Goal: Task Accomplishment & Management: Complete application form

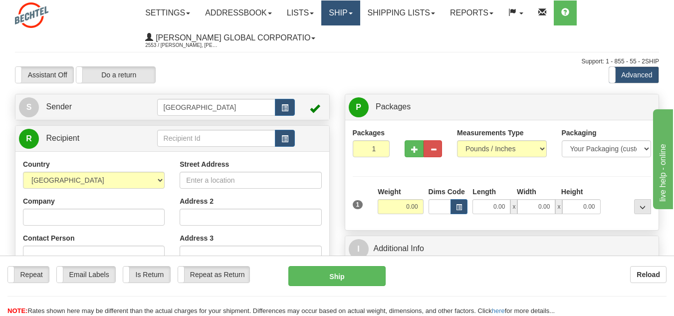
click at [359, 9] on link "Ship" at bounding box center [340, 12] width 38 height 25
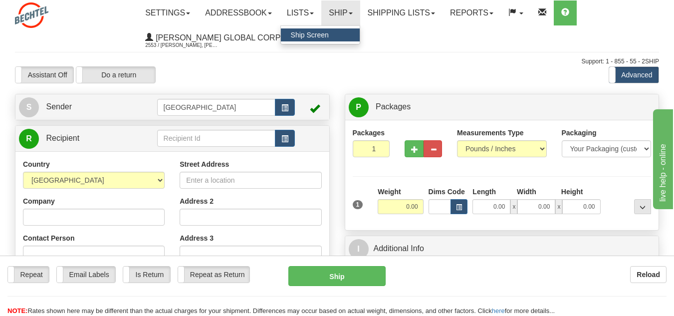
click at [320, 33] on span "Ship Screen" at bounding box center [310, 35] width 38 height 8
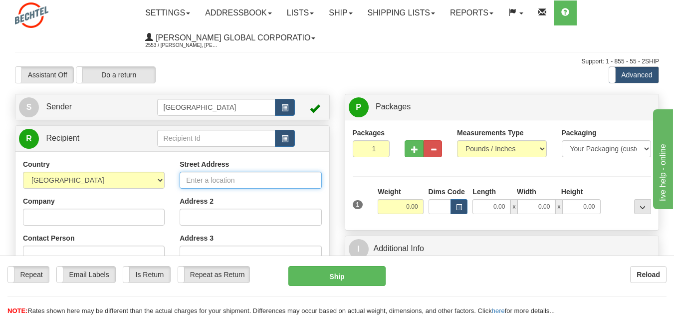
click at [217, 185] on input "Street Address" at bounding box center [250, 180] width 142 height 17
type input "6900"
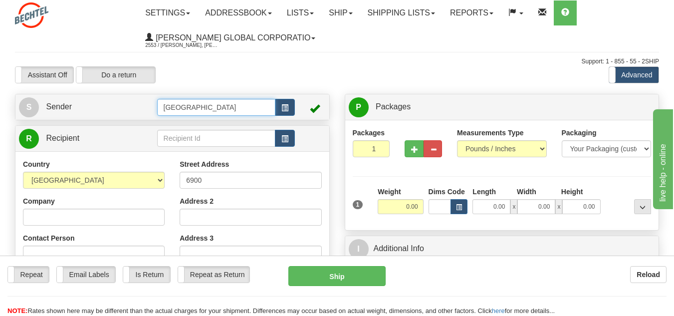
click at [263, 106] on input "[GEOGRAPHIC_DATA]" at bounding box center [216, 107] width 119 height 17
click at [299, 110] on td at bounding box center [310, 107] width 30 height 20
click at [289, 108] on button "button" at bounding box center [285, 107] width 20 height 17
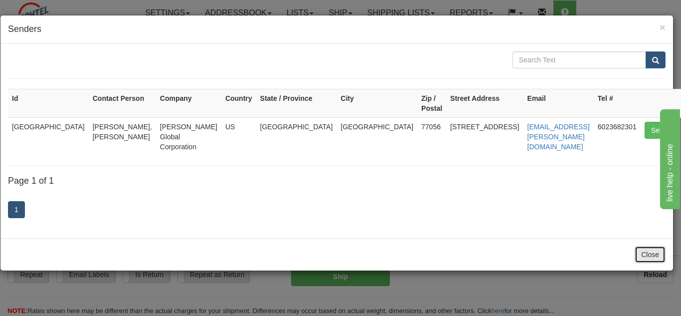
click at [648, 246] on button "Close" at bounding box center [650, 254] width 31 height 17
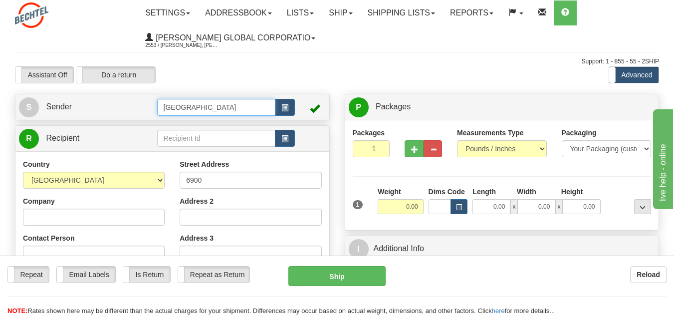
drag, startPoint x: 211, startPoint y: 109, endPoint x: 57, endPoint y: 109, distance: 154.1
click at [59, 109] on tr "S Sender [GEOGRAPHIC_DATA]" at bounding box center [172, 107] width 307 height 20
drag, startPoint x: 431, startPoint y: 74, endPoint x: 413, endPoint y: 75, distance: 18.0
click at [431, 75] on div "Assistant On Assistant Off Do a return Do a return Previous Next Standard Advan…" at bounding box center [336, 74] width 659 height 17
click at [209, 107] on input "[GEOGRAPHIC_DATA]" at bounding box center [216, 107] width 119 height 17
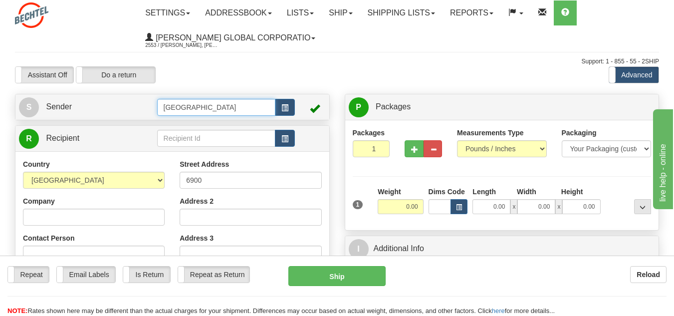
click at [209, 107] on input "[GEOGRAPHIC_DATA]" at bounding box center [216, 107] width 119 height 17
click at [212, 102] on input "[GEOGRAPHIC_DATA]" at bounding box center [216, 107] width 119 height 17
click at [288, 244] on div "Street Address 6900 Address 2 Address 3 City State / Province [US_STATE] [US_ST…" at bounding box center [250, 293] width 157 height 268
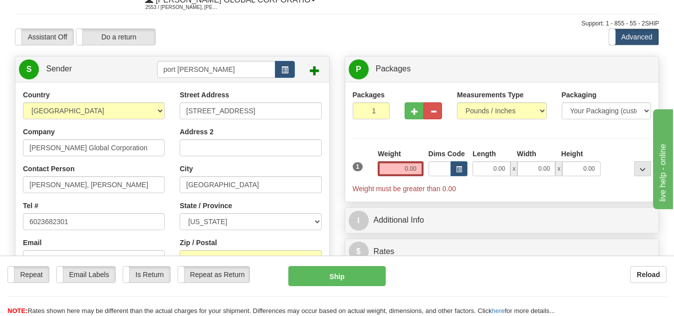
scroll to position [66, 0]
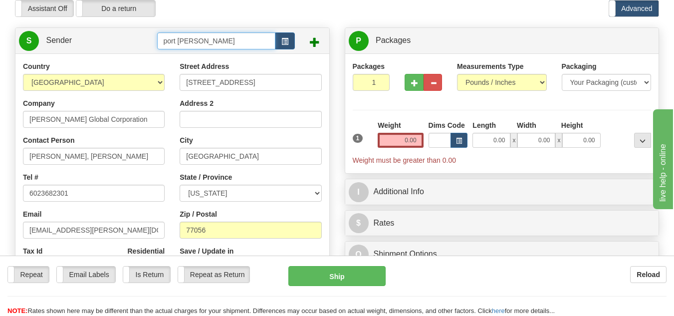
drag, startPoint x: 206, startPoint y: 37, endPoint x: 76, endPoint y: 48, distance: 130.6
click at [76, 47] on tr "S Sender [GEOGRAPHIC_DATA][PERSON_NAME]" at bounding box center [172, 40] width 307 height 20
type input "P"
type input "RGLNG"
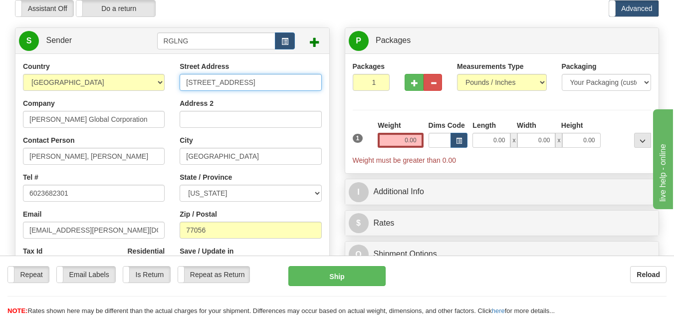
click at [271, 80] on input "[STREET_ADDRESS]" at bounding box center [250, 82] width 142 height 17
type input "[STREET_ADDRESS]"
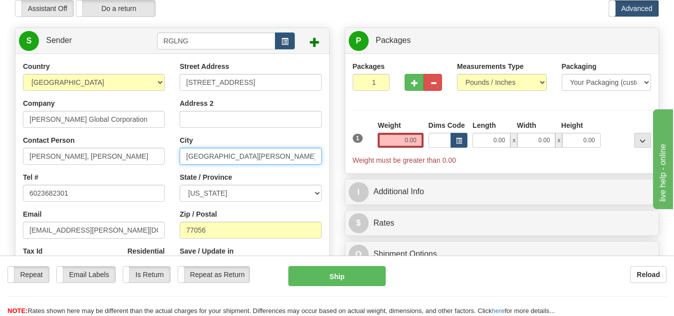
type input "[GEOGRAPHIC_DATA][PERSON_NAME]"
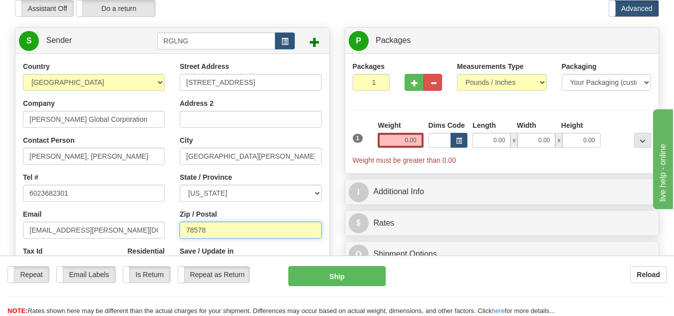
type input "78578"
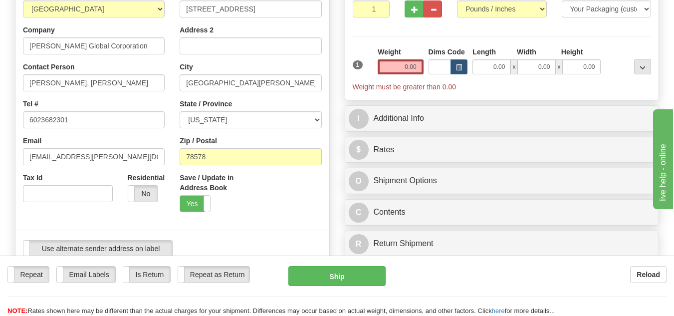
scroll to position [73, 0]
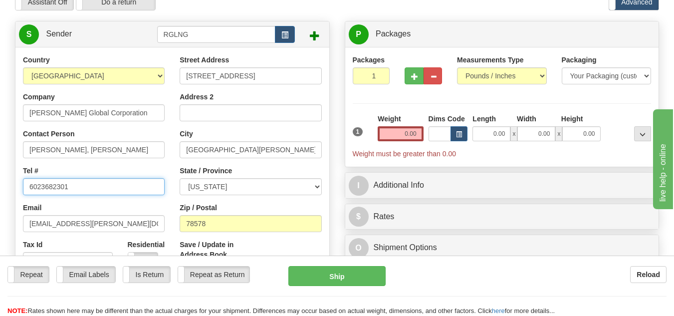
drag, startPoint x: 103, startPoint y: 186, endPoint x: -151, endPoint y: 195, distance: 254.0
click at [0, 195] on html "Training Course Close Toggle navigation Settings Shipping Preferences New Sende…" at bounding box center [337, 85] width 674 height 316
type input "9566978731"
click at [339, 170] on div "P Packages 1 Packages - Weight: 0.00 Lbs Shipment Level Shipm. Package Level Pa…" at bounding box center [502, 175] width 330 height 308
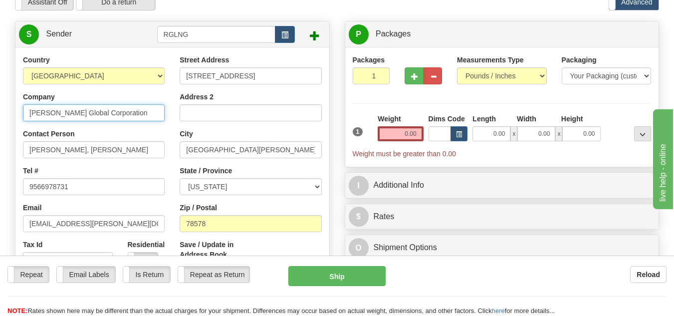
click at [127, 115] on input "[PERSON_NAME] Global Corporation" at bounding box center [94, 112] width 142 height 17
type input "[PERSON_NAME] Energy Inc."
click at [339, 83] on div "P Packages 1 Packages - Weight: 0.00 Lbs Shipment Level Shipm. Package Level Pa…" at bounding box center [502, 175] width 330 height 308
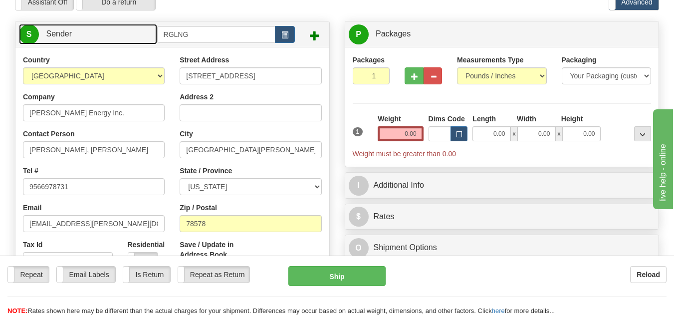
click at [123, 33] on link "S Sender" at bounding box center [88, 34] width 138 height 20
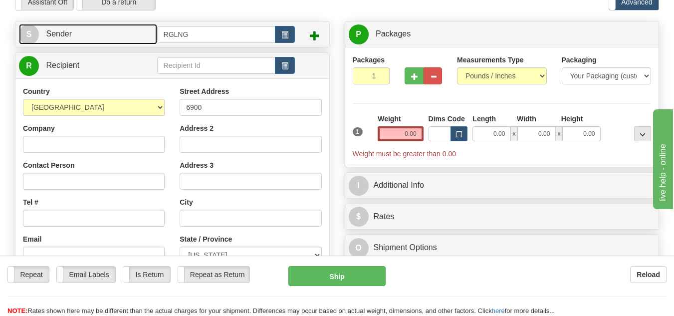
click at [123, 35] on link "S Sender" at bounding box center [88, 34] width 138 height 20
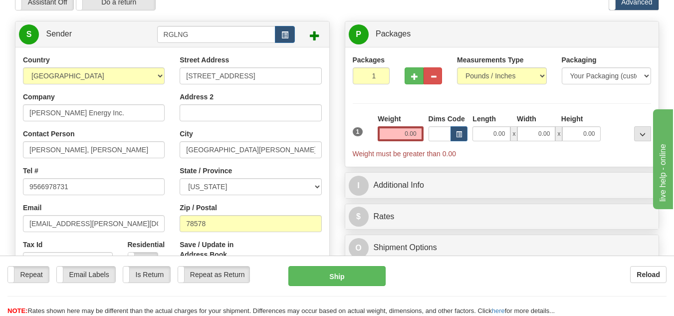
click at [136, 140] on div "Contact Person [PERSON_NAME], [PERSON_NAME]" at bounding box center [94, 143] width 142 height 29
click at [134, 147] on input "[PERSON_NAME], [PERSON_NAME]" at bounding box center [94, 149] width 142 height 17
type input "[PERSON_NAME]"
click at [335, 138] on div at bounding box center [172, 181] width 329 height 252
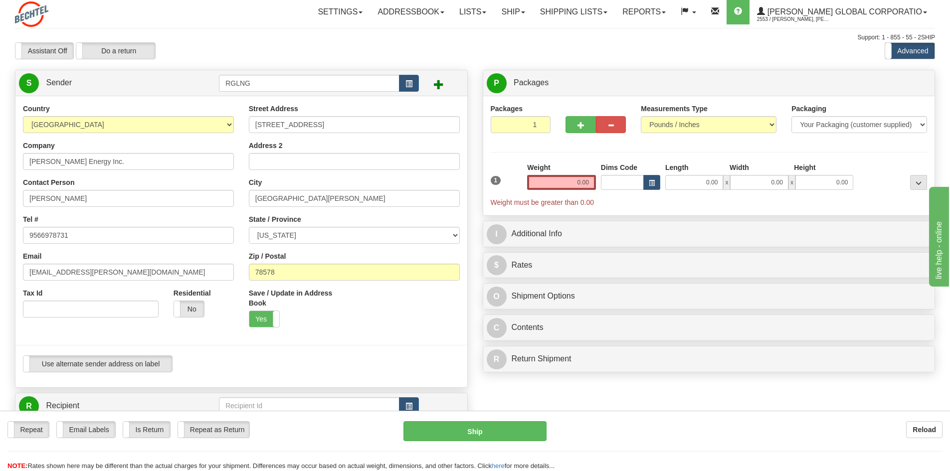
scroll to position [0, 0]
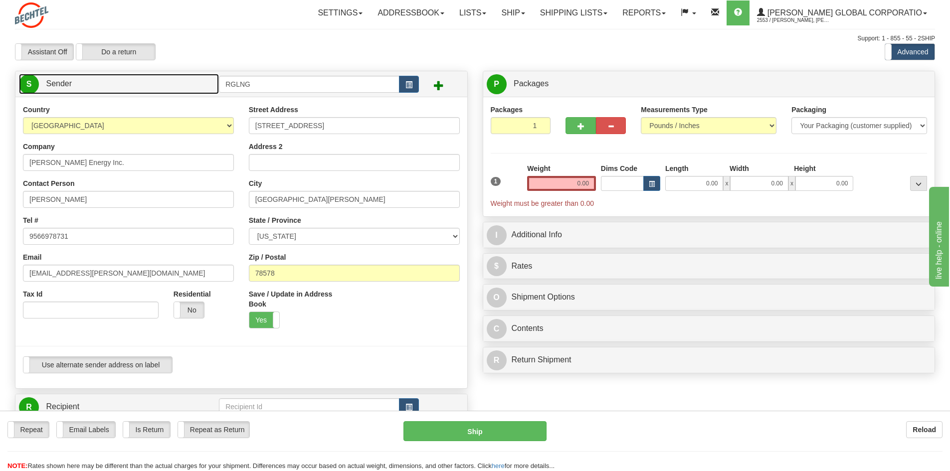
click at [152, 85] on link "S Sender" at bounding box center [119, 84] width 200 height 20
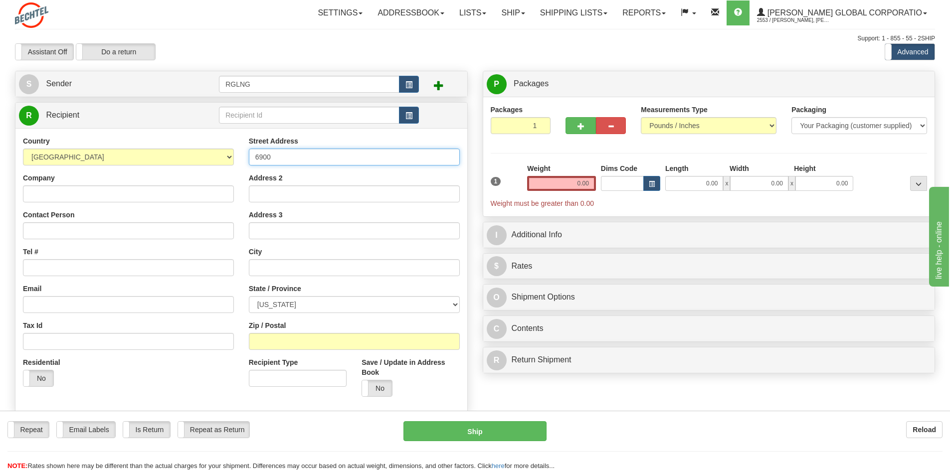
click at [308, 156] on input "6900" at bounding box center [354, 157] width 211 height 17
type input "[STREET_ADDRESS][PERSON_NAME]"
type input "[PERSON_NAME]"
select select "MI"
type input "48092"
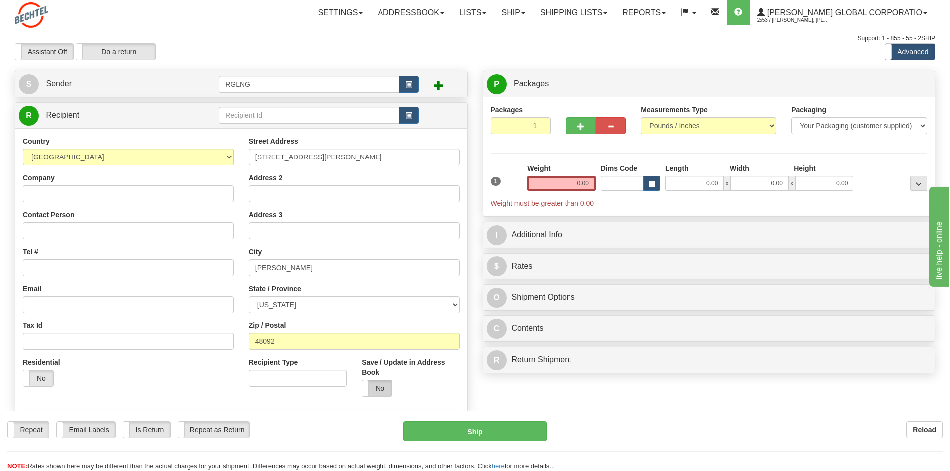
click at [374, 315] on label "No" at bounding box center [377, 388] width 30 height 16
click at [138, 315] on div "Residential Yes No" at bounding box center [128, 375] width 226 height 37
click at [54, 226] on input "Contact Person" at bounding box center [128, 230] width 211 height 17
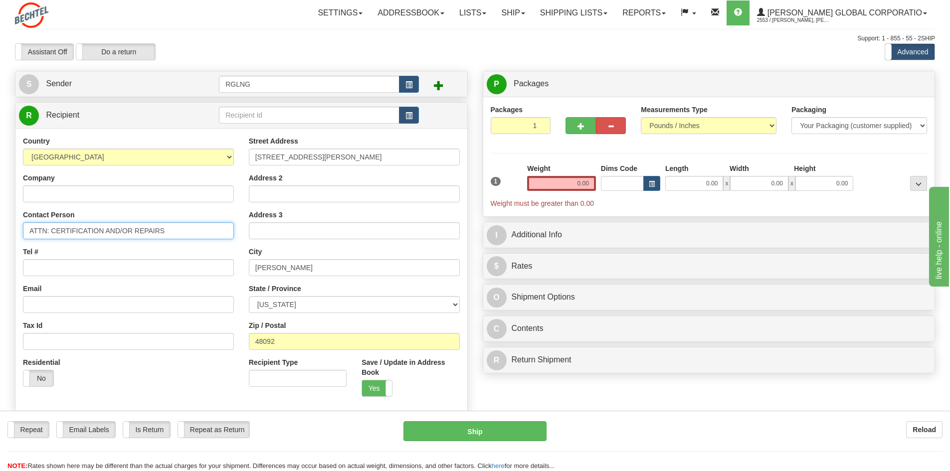
type input "ATTN: CERTIFICATION AND/OR REPAIRS"
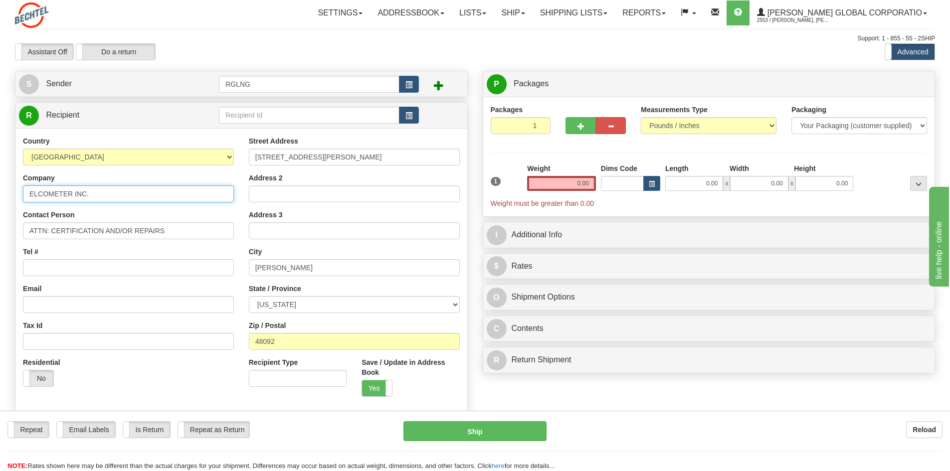
type input "ELCOMETER INC."
click at [134, 271] on input "Tel #" at bounding box center [128, 267] width 211 height 17
click at [91, 263] on input "Tel #" at bounding box center [128, 267] width 211 height 17
type input "2486500500"
click at [81, 292] on div "Email" at bounding box center [128, 298] width 211 height 29
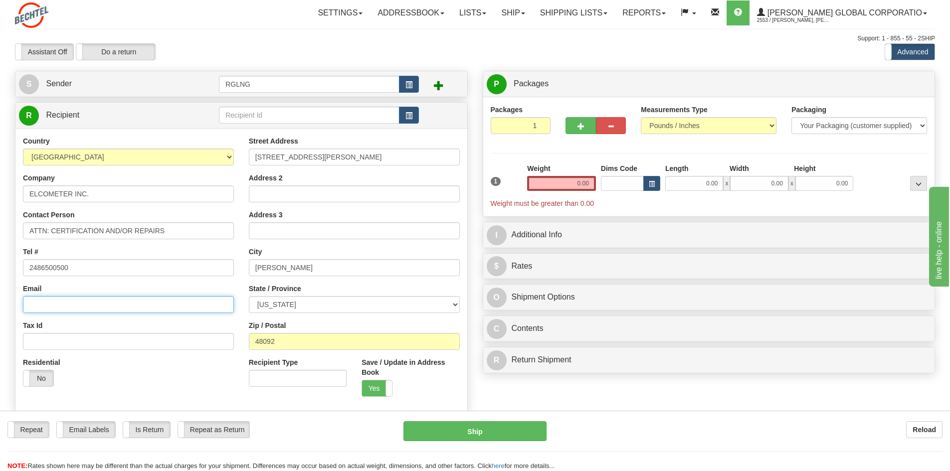
click at [73, 298] on input "Email" at bounding box center [128, 304] width 211 height 17
click at [67, 308] on input "Email" at bounding box center [128, 304] width 211 height 17
type input "[EMAIL_ADDRESS][DOMAIN_NAME]"
click at [162, 315] on div "Country [GEOGRAPHIC_DATA] [GEOGRAPHIC_DATA] [GEOGRAPHIC_DATA] [GEOGRAPHIC_DATA]…" at bounding box center [128, 265] width 226 height 258
click at [577, 183] on input "0.00" at bounding box center [561, 183] width 69 height 15
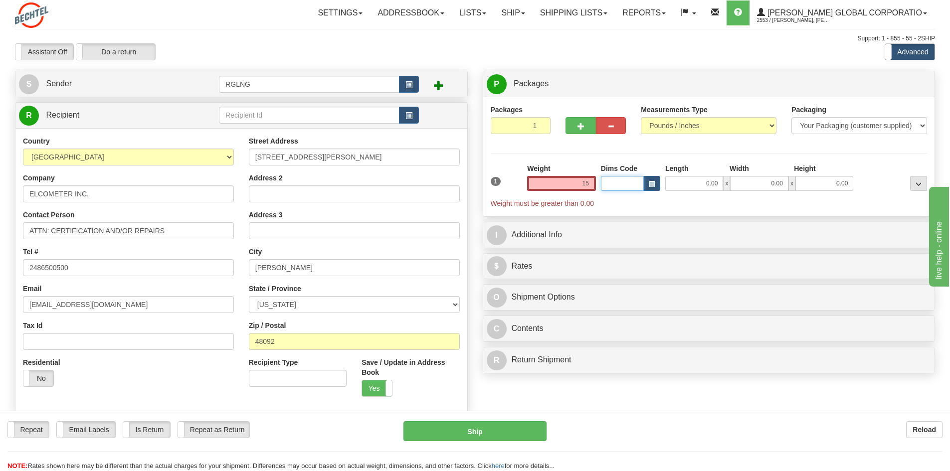
type input "15.00"
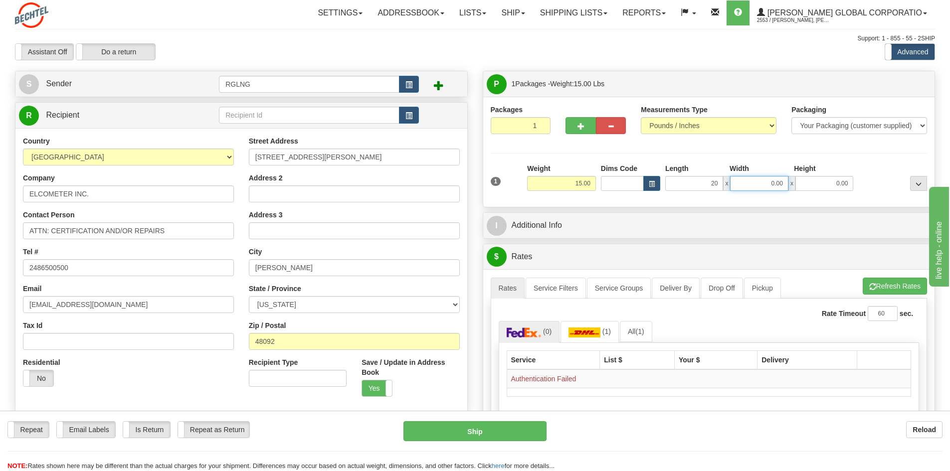
type input "20.00"
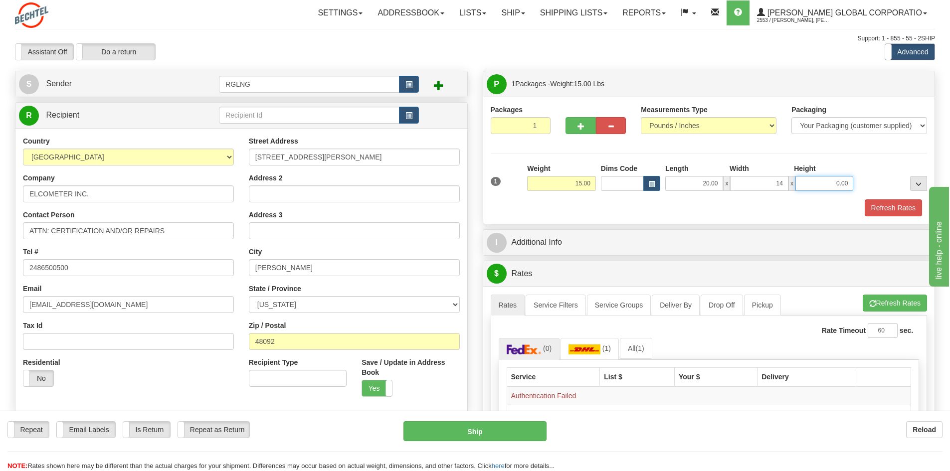
type input "14.00"
type input "11.00"
click at [673, 186] on span "..." at bounding box center [918, 183] width 6 height 5
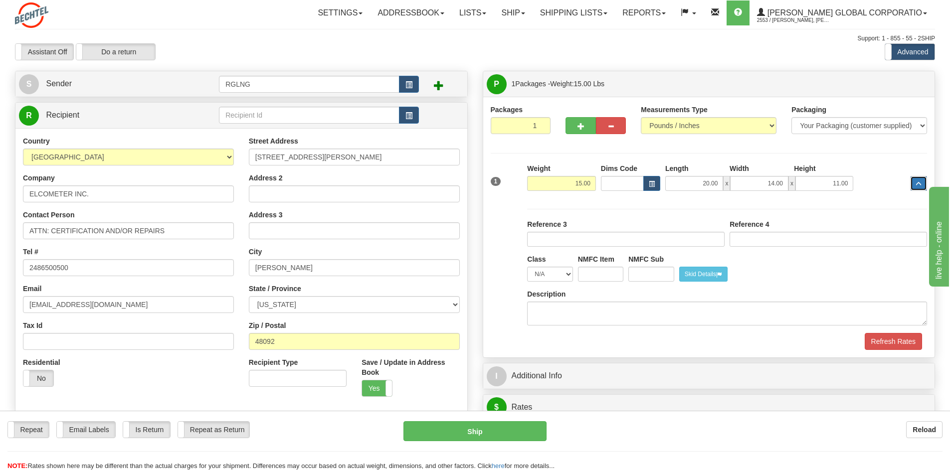
click at [673, 186] on span "..." at bounding box center [918, 183] width 6 height 5
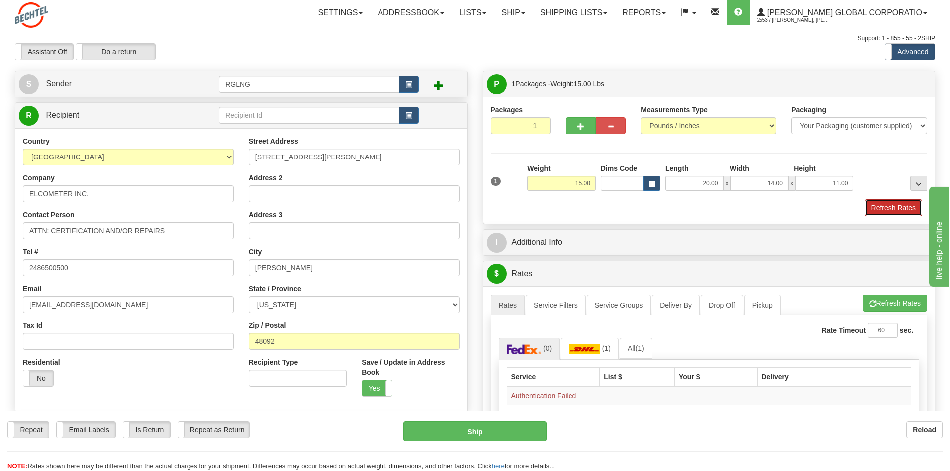
click at [673, 208] on button "Refresh Rates" at bounding box center [893, 207] width 57 height 17
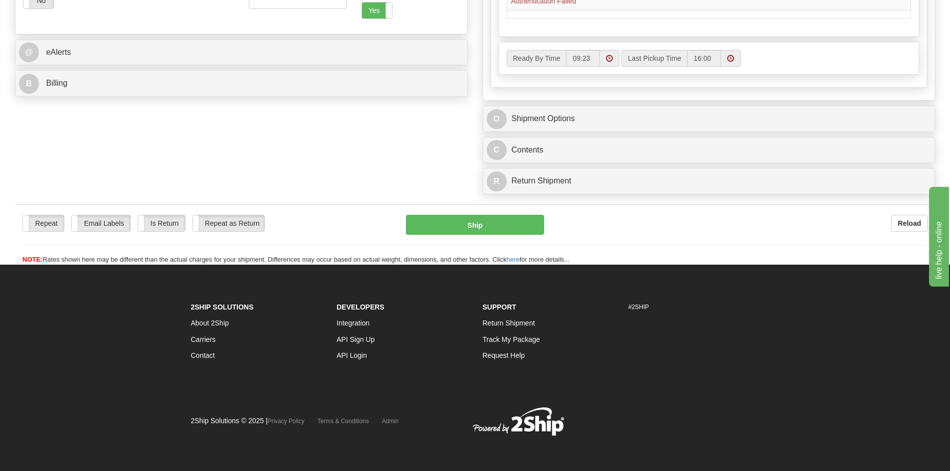
scroll to position [113, 0]
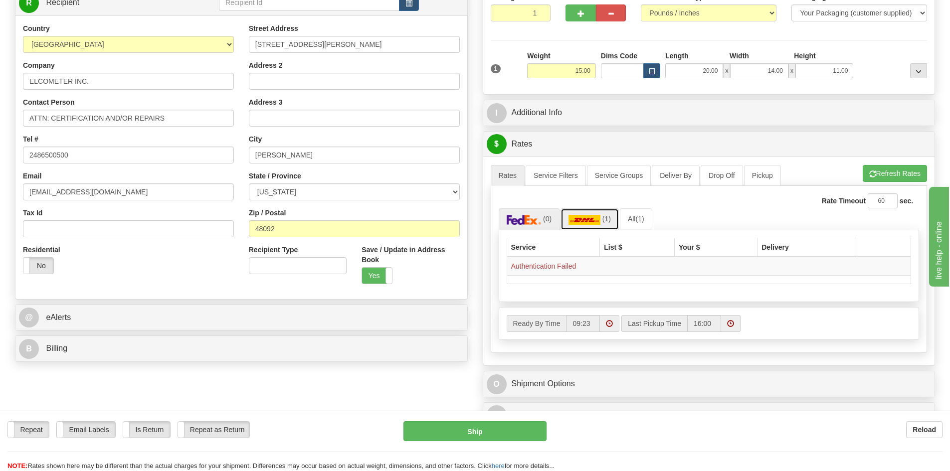
click at [593, 219] on img at bounding box center [584, 220] width 32 height 10
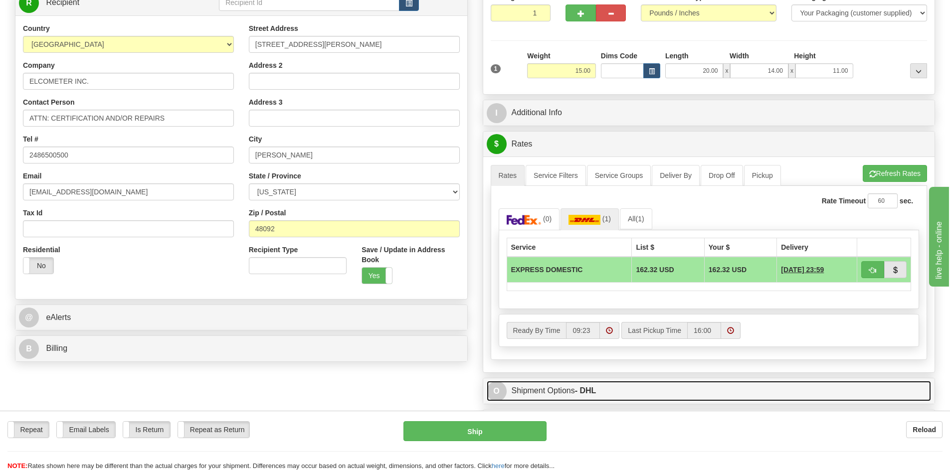
click at [673, 315] on link "O Shipment Options - DHL" at bounding box center [709, 391] width 445 height 20
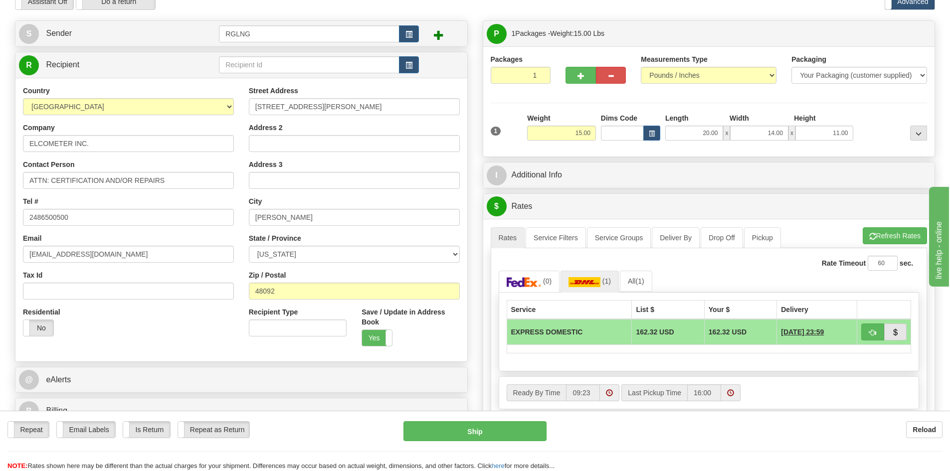
scroll to position [0, 0]
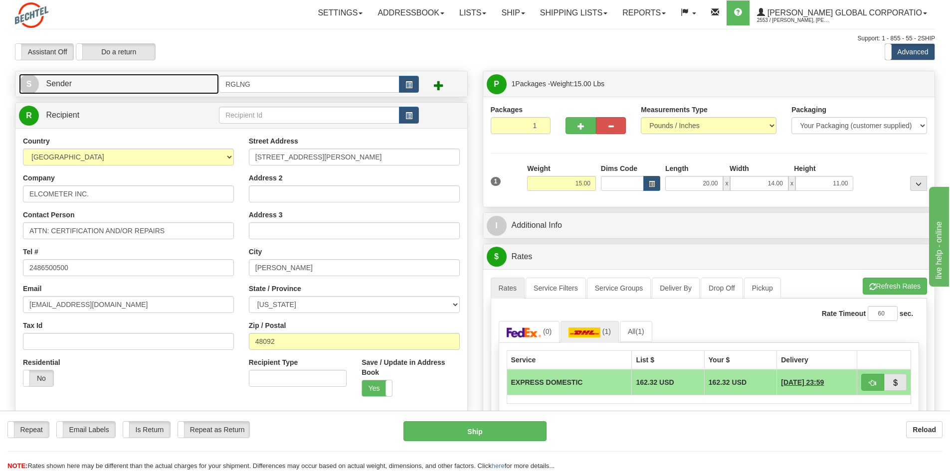
click at [75, 81] on link "S Sender" at bounding box center [119, 84] width 200 height 20
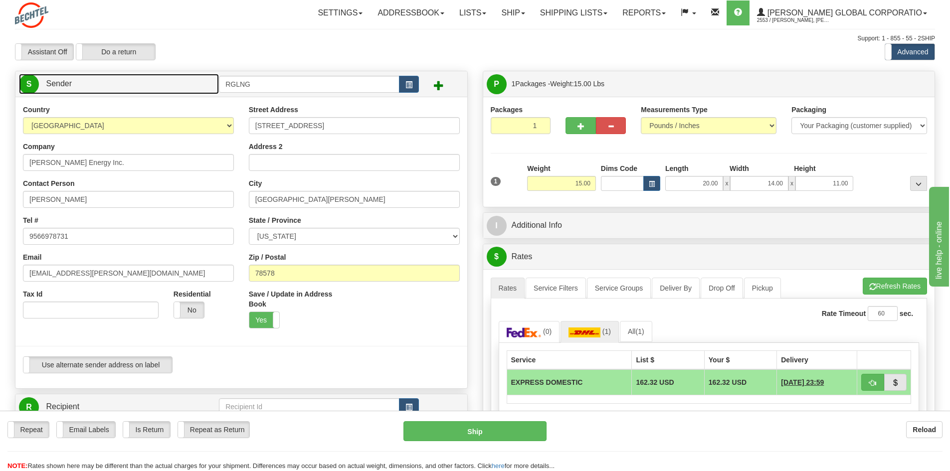
click at [78, 79] on link "S Sender" at bounding box center [119, 84] width 200 height 20
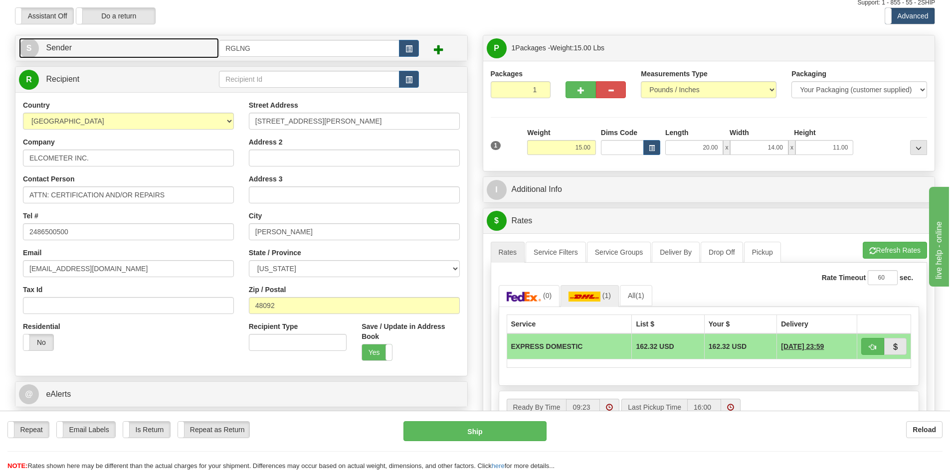
scroll to position [66, 0]
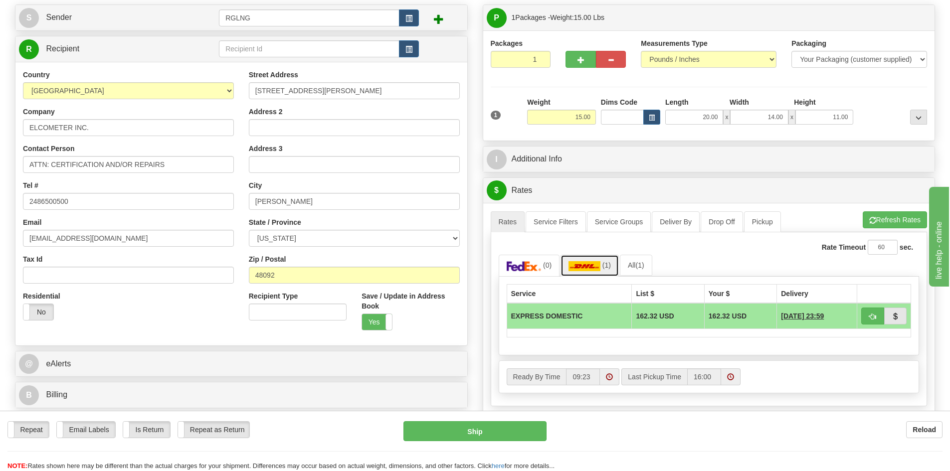
click at [608, 261] on link "(1)" at bounding box center [589, 265] width 58 height 21
click at [645, 261] on link "All (1)" at bounding box center [636, 265] width 32 height 21
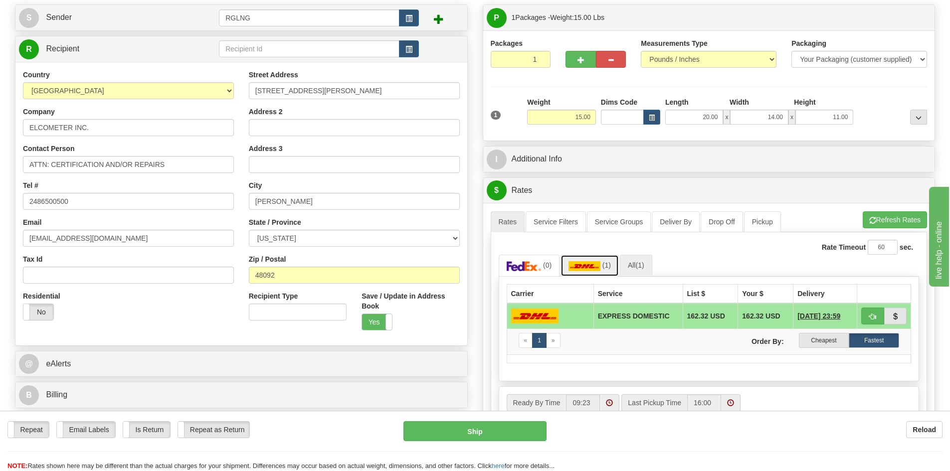
click at [593, 263] on img at bounding box center [584, 266] width 32 height 10
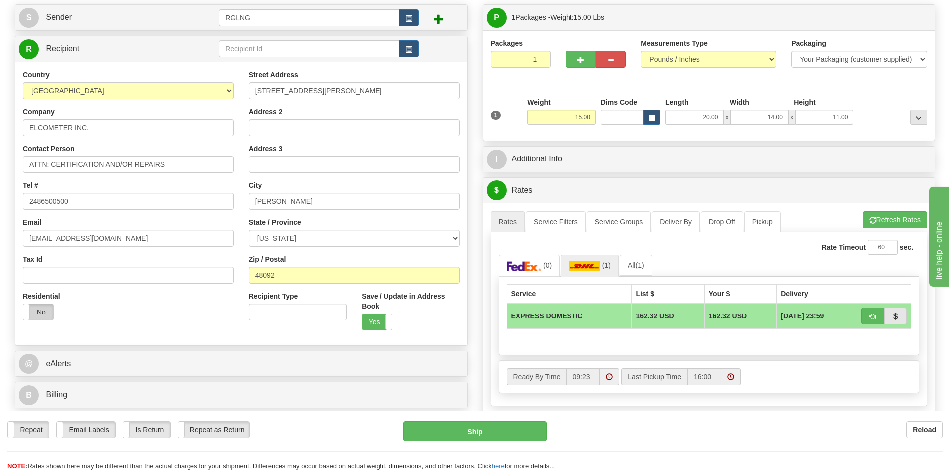
click at [38, 309] on label "No" at bounding box center [38, 312] width 30 height 16
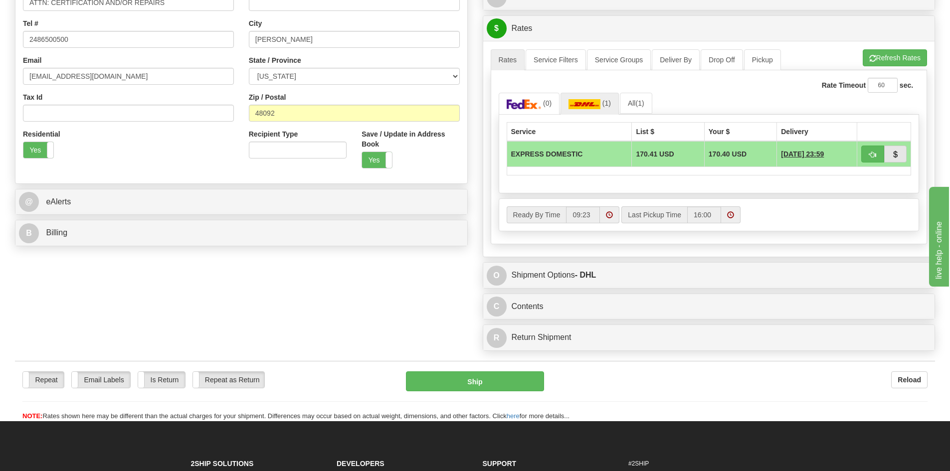
scroll to position [199, 0]
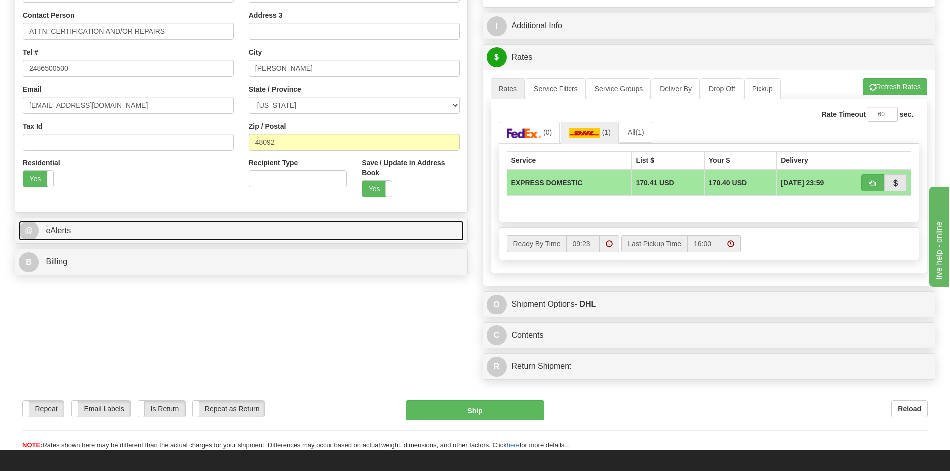
click at [48, 231] on span "eAlerts" at bounding box center [58, 230] width 25 height 8
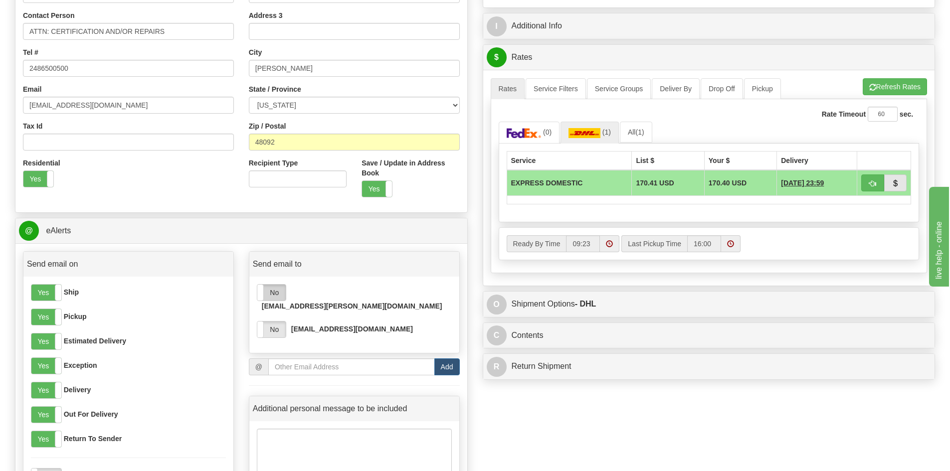
click at [279, 295] on label "No" at bounding box center [271, 293] width 28 height 16
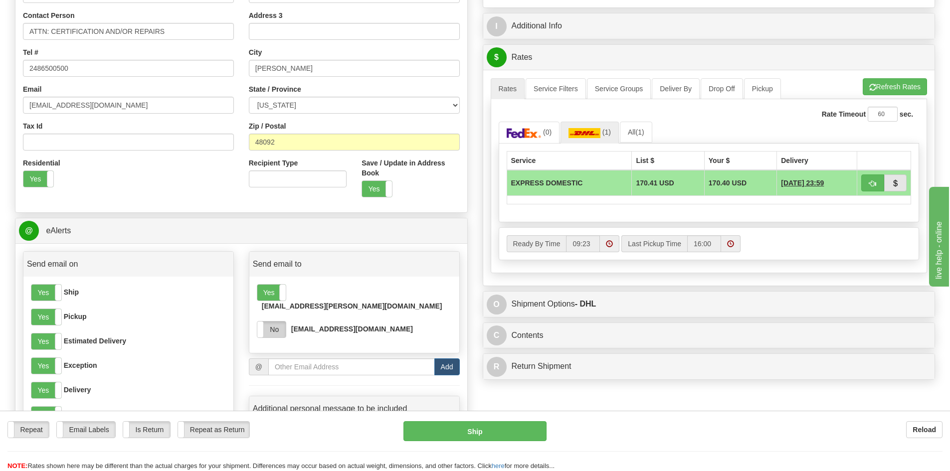
click at [273, 315] on label "No" at bounding box center [271, 330] width 28 height 16
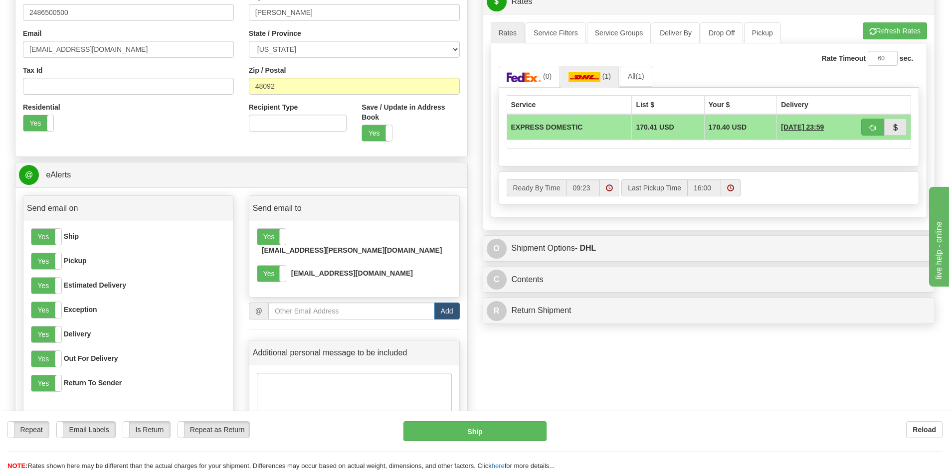
scroll to position [333, 0]
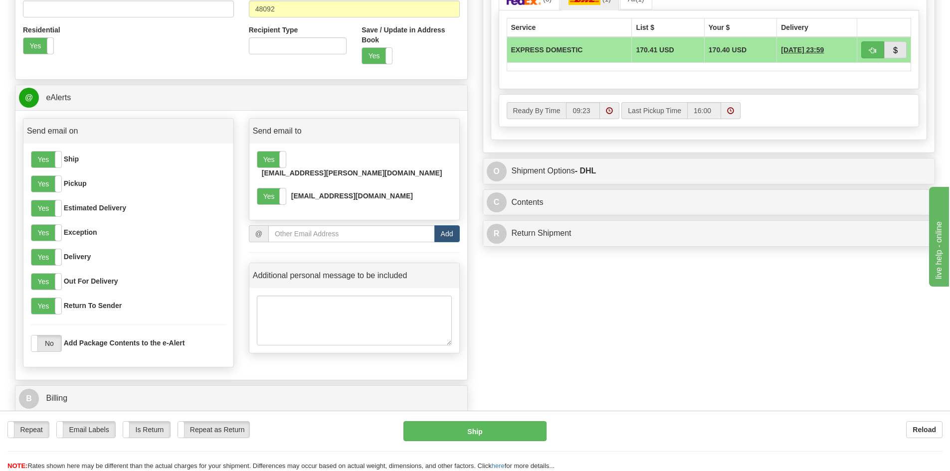
click at [673, 288] on div "Create a label for the return Create Pickup Without Label S" at bounding box center [474, 77] width 935 height 679
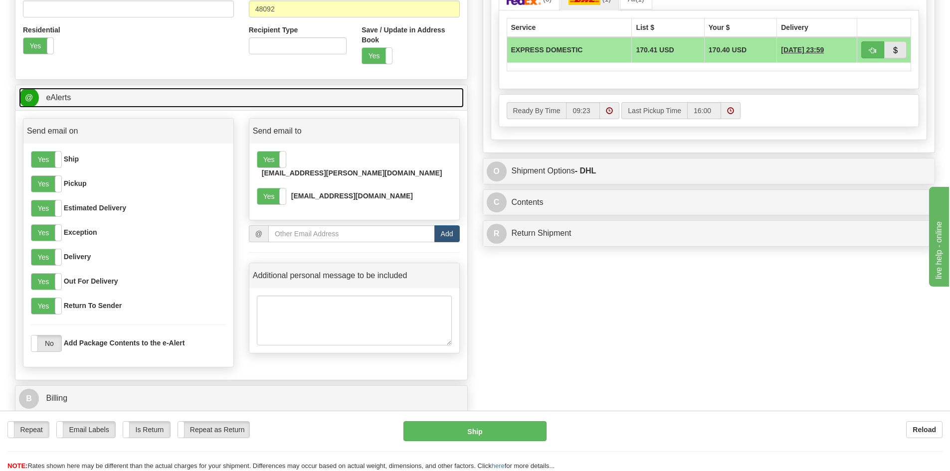
click at [100, 101] on link "@ eAlerts" at bounding box center [241, 98] width 445 height 20
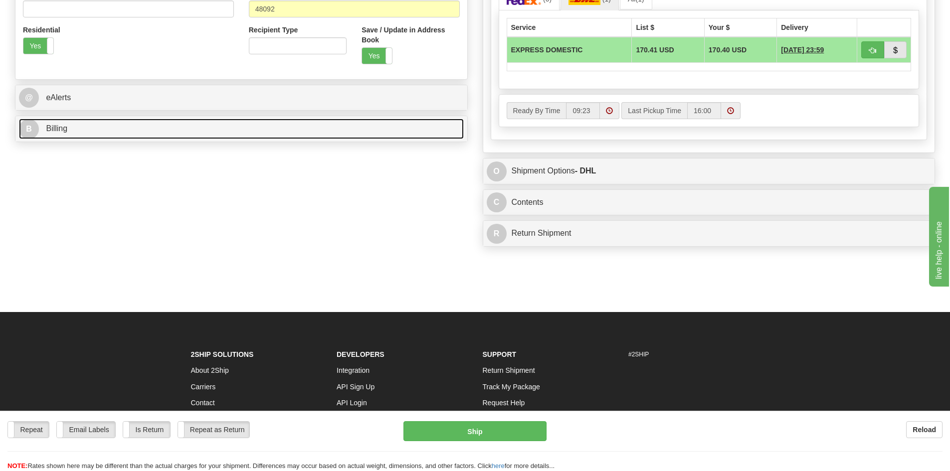
click at [90, 120] on link "B Billing" at bounding box center [241, 129] width 445 height 20
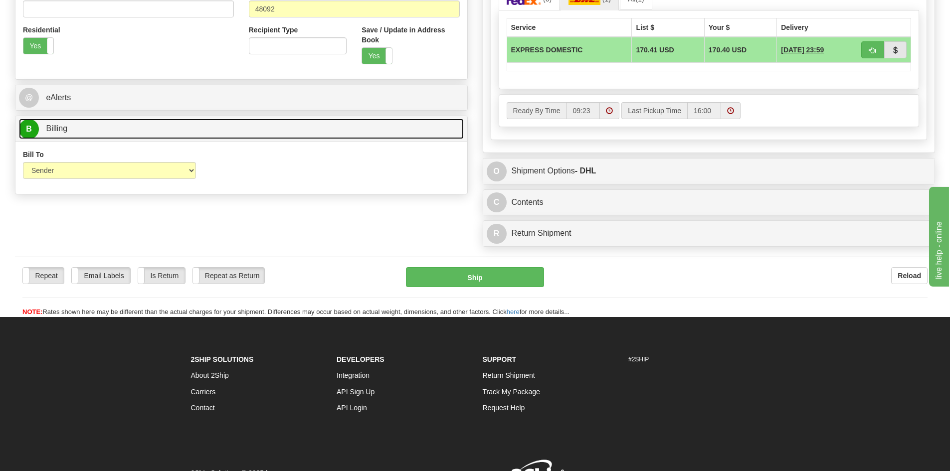
click at [90, 120] on link "B Billing" at bounding box center [241, 129] width 445 height 20
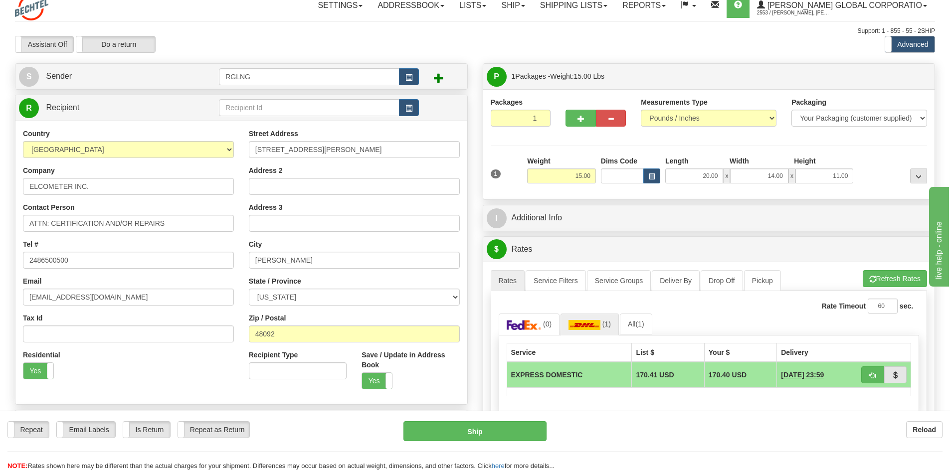
scroll to position [0, 0]
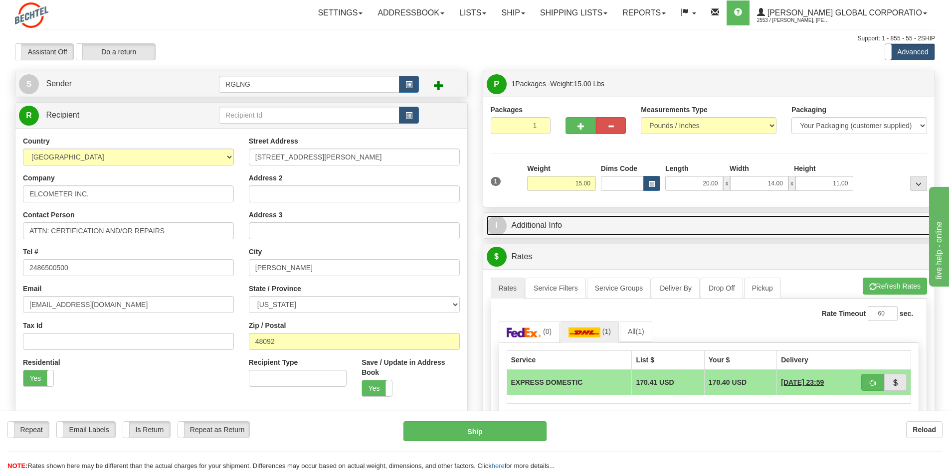
click at [621, 226] on link "I Additional Info" at bounding box center [709, 225] width 445 height 20
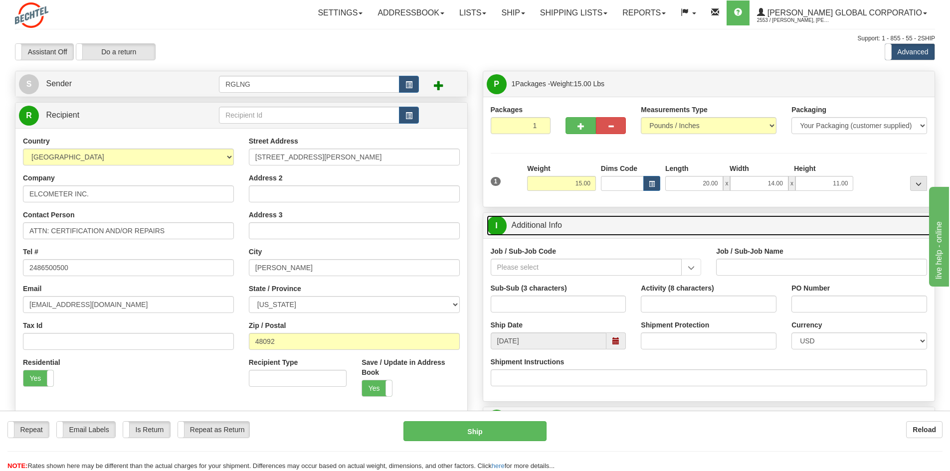
click at [629, 227] on link "I Additional Info" at bounding box center [709, 225] width 445 height 20
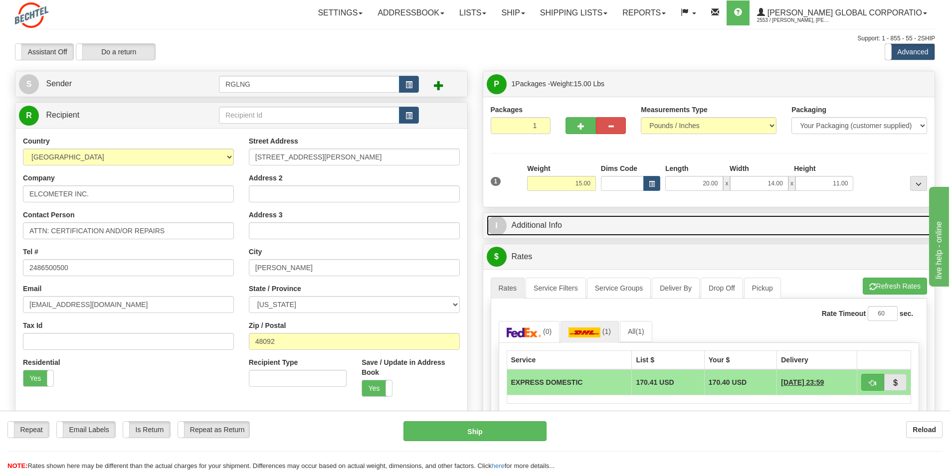
click at [658, 227] on link "I Additional Info" at bounding box center [709, 225] width 445 height 20
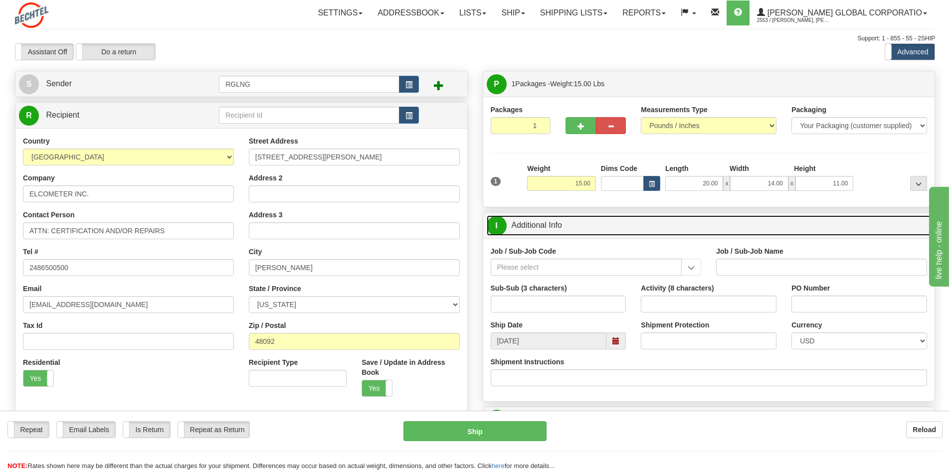
click at [658, 227] on link "I Additional Info" at bounding box center [709, 225] width 445 height 20
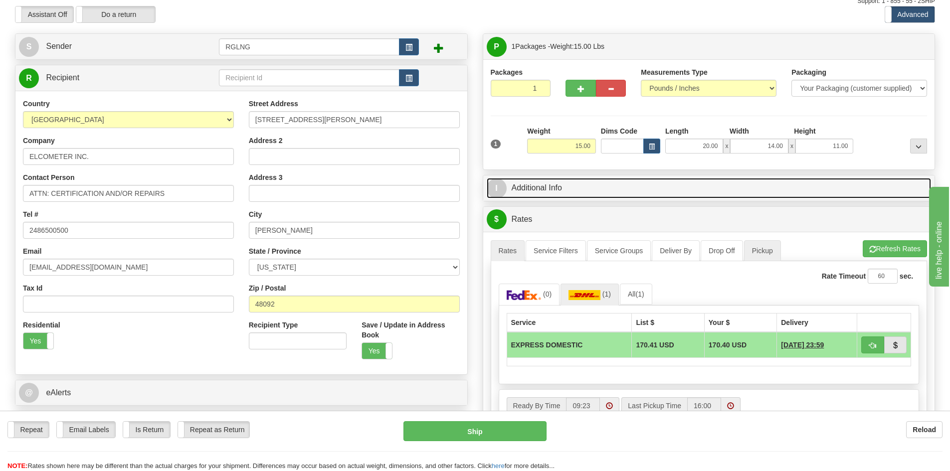
scroll to position [133, 0]
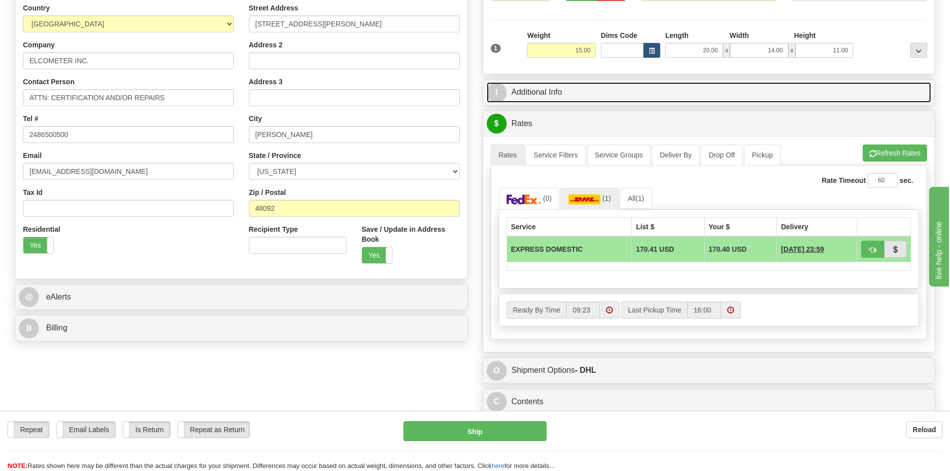
click at [573, 86] on link "I Additional Info" at bounding box center [709, 92] width 445 height 20
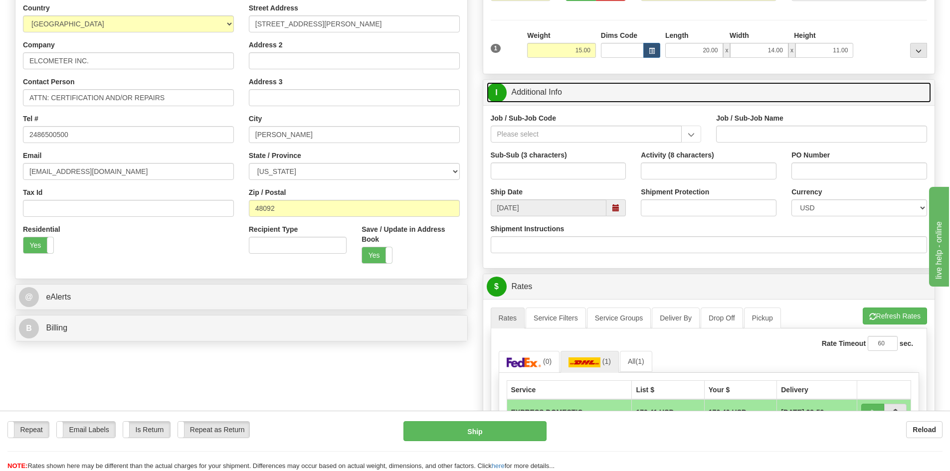
click at [573, 86] on link "I Additional Info" at bounding box center [709, 92] width 445 height 20
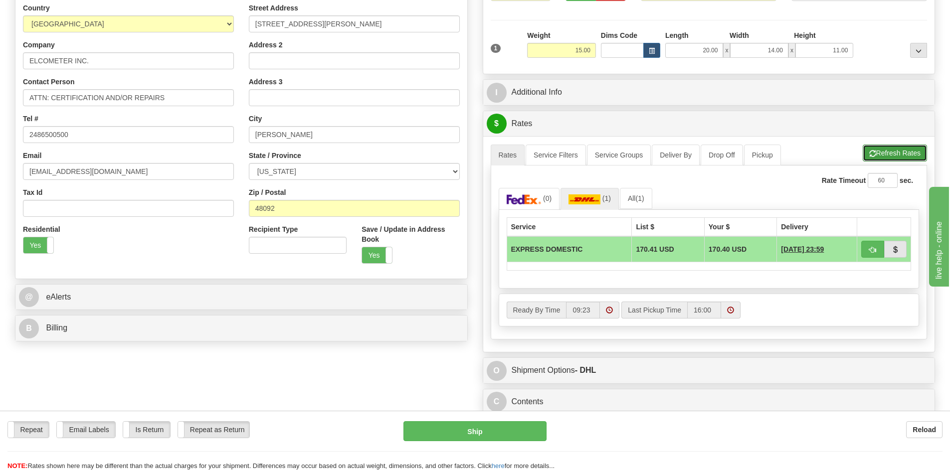
click at [673, 147] on button "Refresh Rates" at bounding box center [895, 153] width 64 height 17
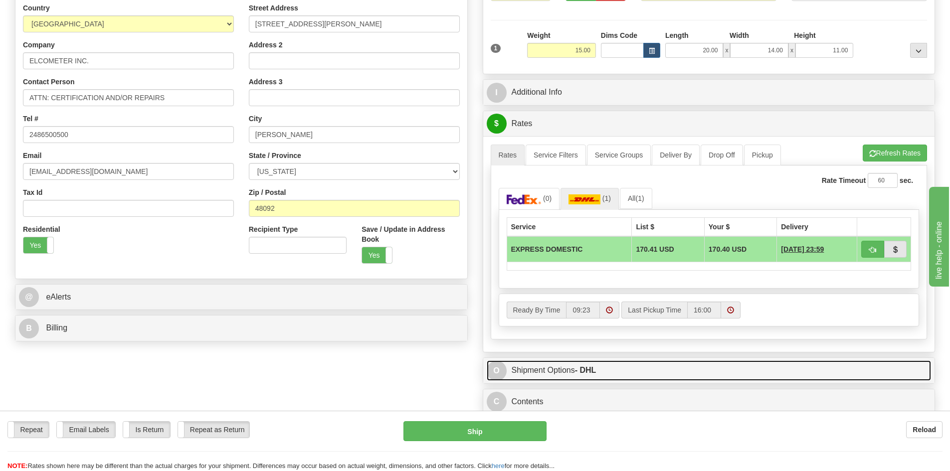
click at [643, 315] on link "O Shipment Options - DHL" at bounding box center [709, 370] width 445 height 20
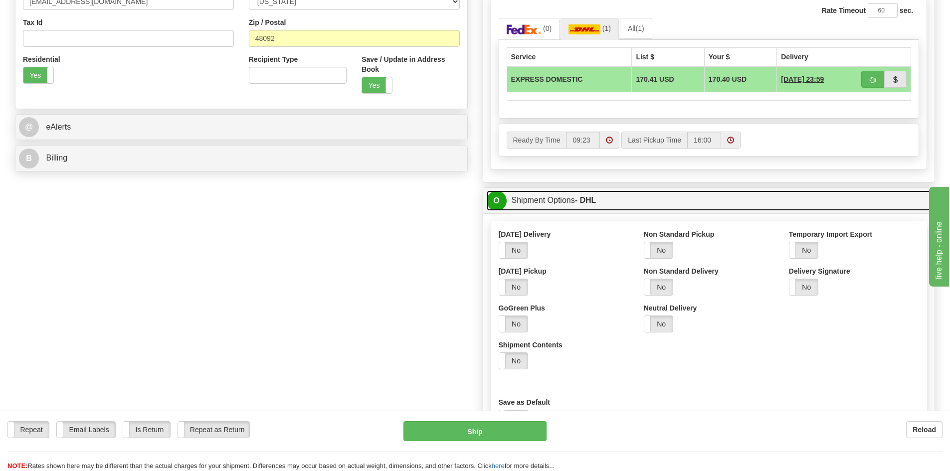
scroll to position [333, 0]
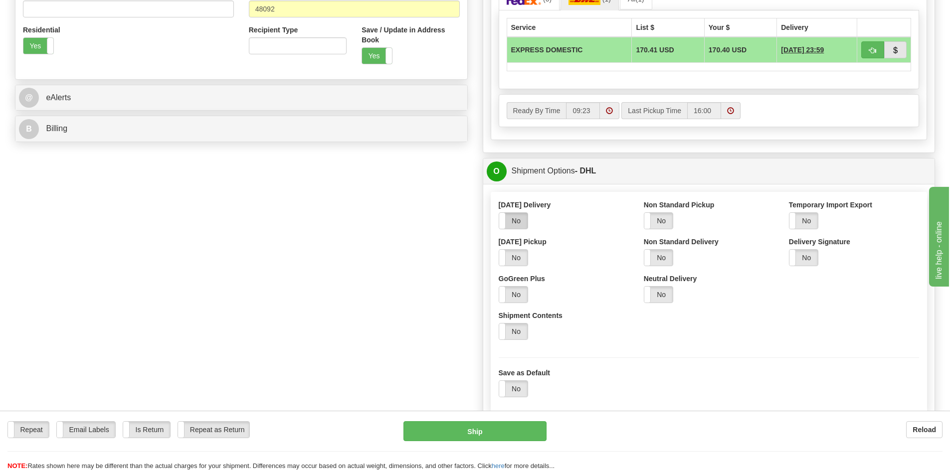
click at [517, 223] on label "No" at bounding box center [513, 221] width 28 height 16
click at [517, 223] on label "Yes" at bounding box center [513, 221] width 28 height 16
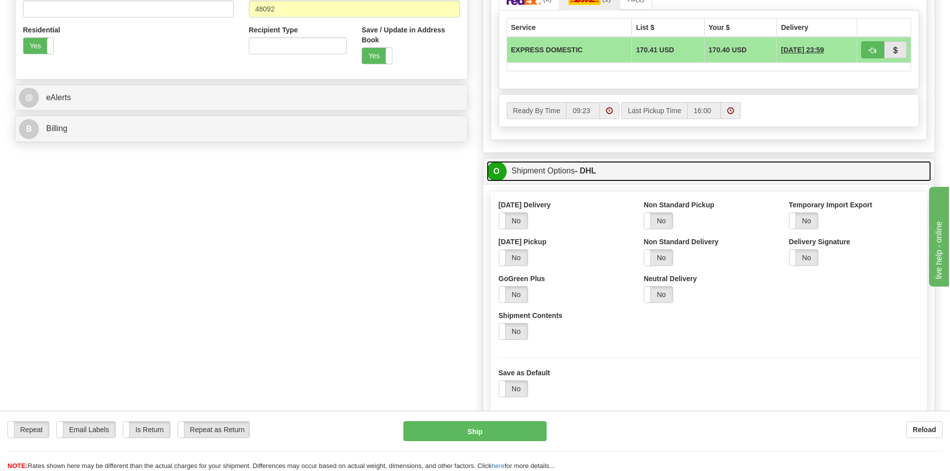
click at [582, 170] on strong "- DHL" at bounding box center [585, 171] width 21 height 8
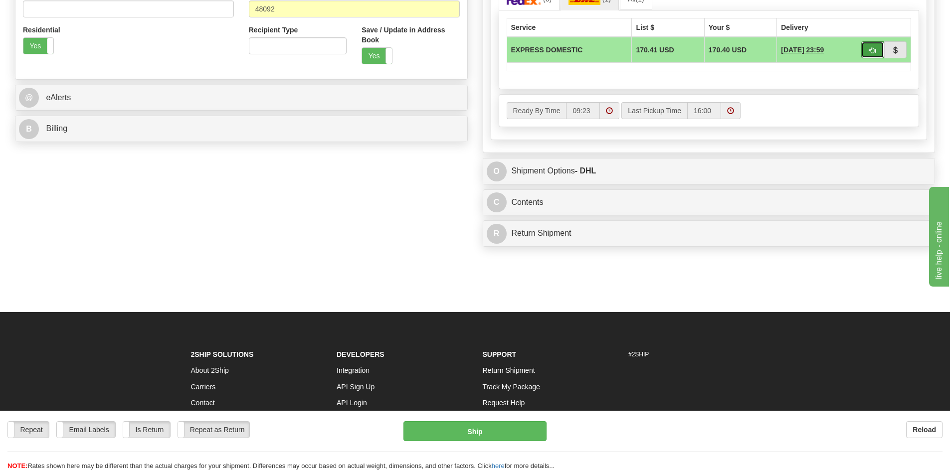
click at [673, 51] on span "button" at bounding box center [872, 50] width 7 height 6
type input "N"
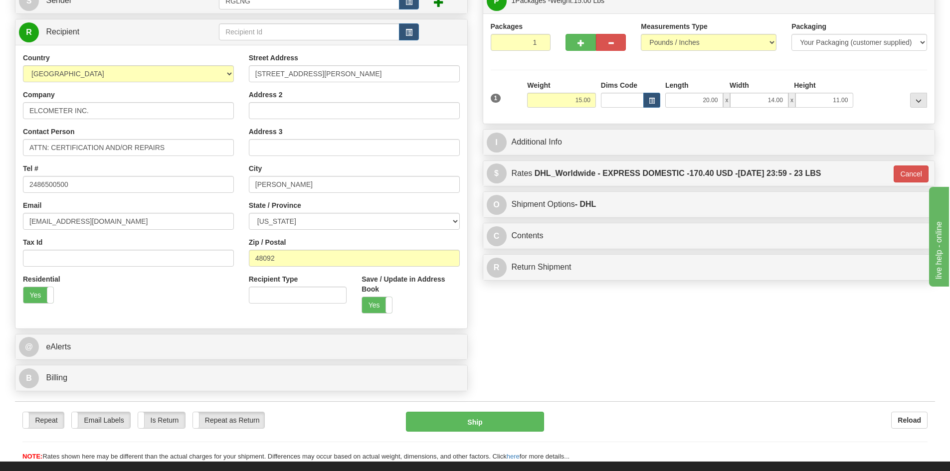
scroll to position [81, 0]
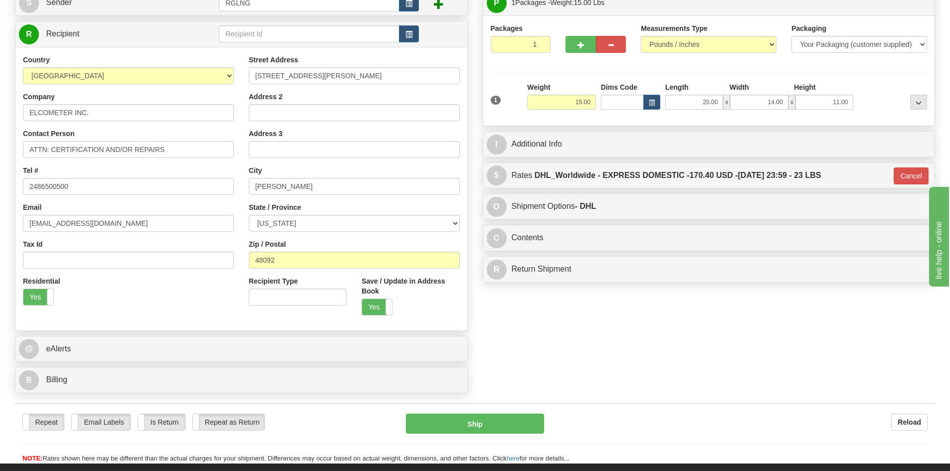
click at [673, 315] on div "Create a label for the return Create Pickup Without Label S" at bounding box center [474, 194] width 935 height 409
click at [458, 315] on button "Ship" at bounding box center [475, 424] width 138 height 20
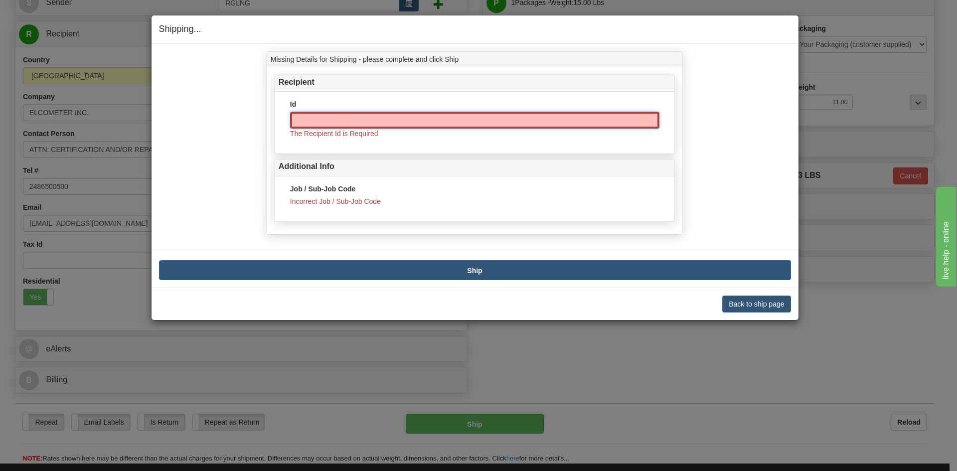
click at [338, 120] on input "Id" at bounding box center [474, 120] width 369 height 17
click at [673, 307] on button "Back to ship page" at bounding box center [756, 304] width 68 height 17
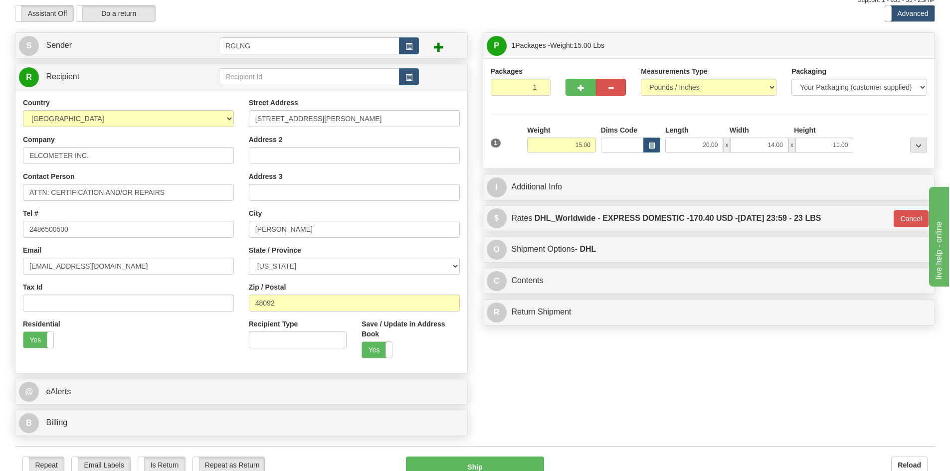
scroll to position [0, 0]
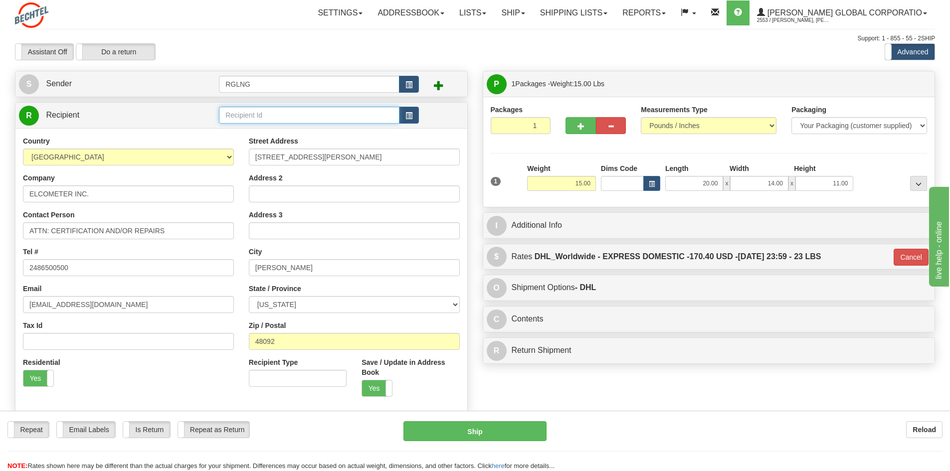
click at [286, 117] on input "text" at bounding box center [309, 115] width 180 height 17
type input "ELCOMETER INC."
click at [624, 315] on div "Create a label for the return Create Pickup Without Label S" at bounding box center [474, 275] width 935 height 409
type input "N"
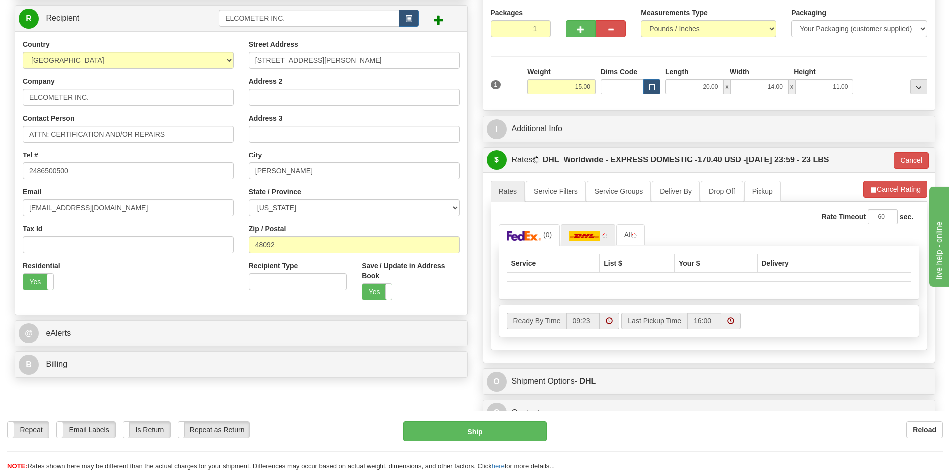
scroll to position [133, 0]
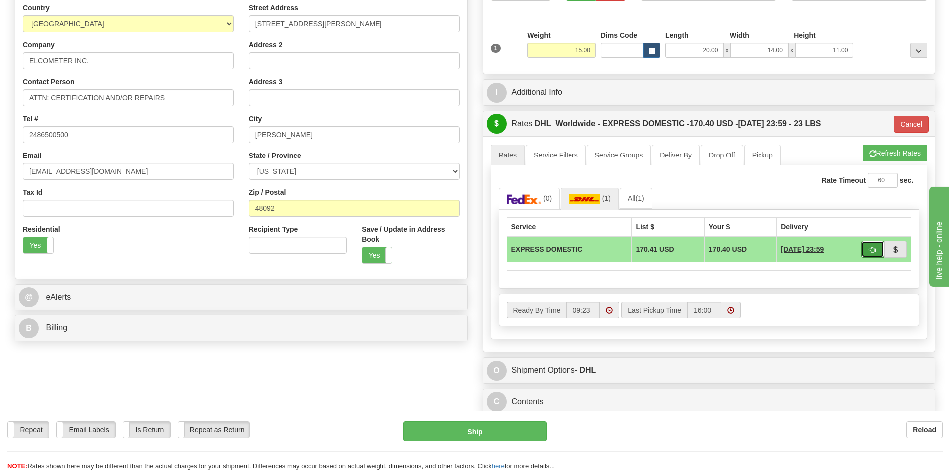
click at [673, 248] on span "button" at bounding box center [872, 250] width 7 height 6
click at [673, 256] on button "button" at bounding box center [872, 249] width 23 height 17
click at [472, 315] on button "Ship" at bounding box center [474, 431] width 143 height 20
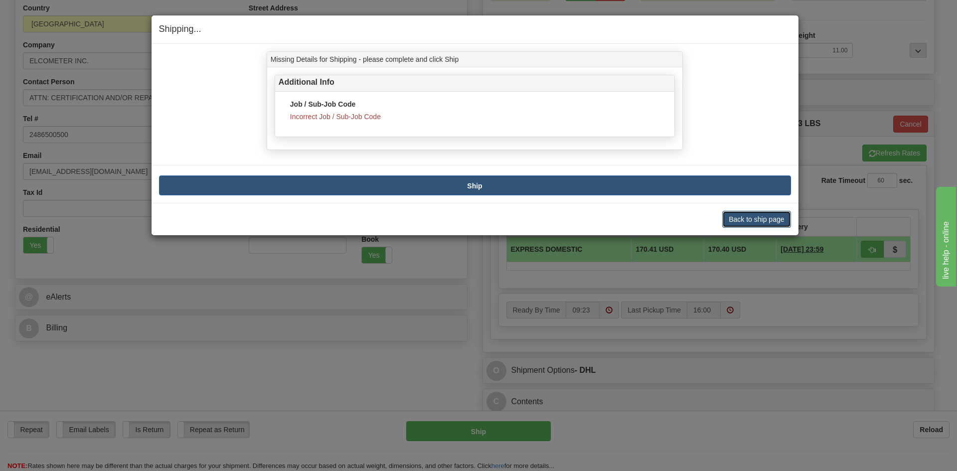
click at [673, 219] on button "Back to ship page" at bounding box center [756, 219] width 68 height 17
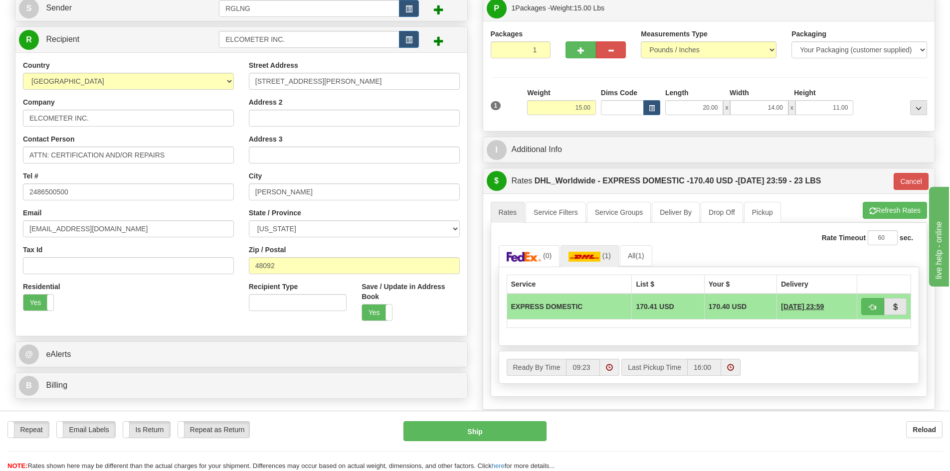
scroll to position [0, 0]
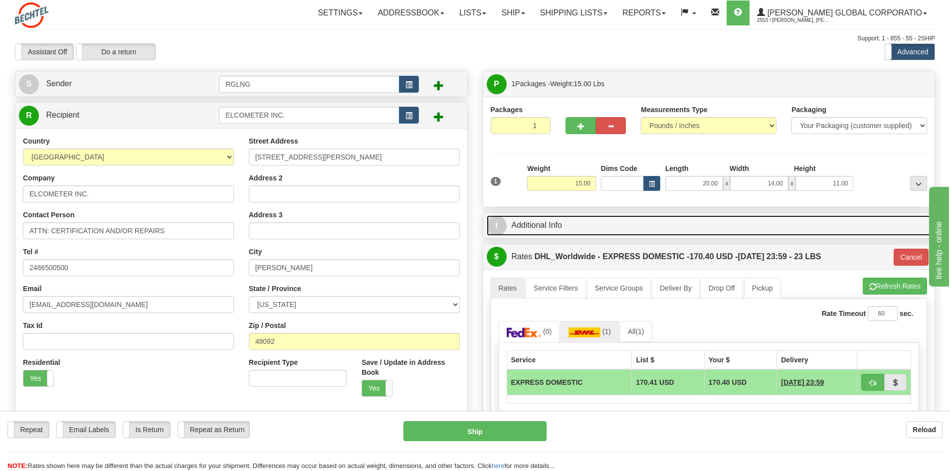
click at [587, 228] on link "I Additional Info" at bounding box center [709, 225] width 445 height 20
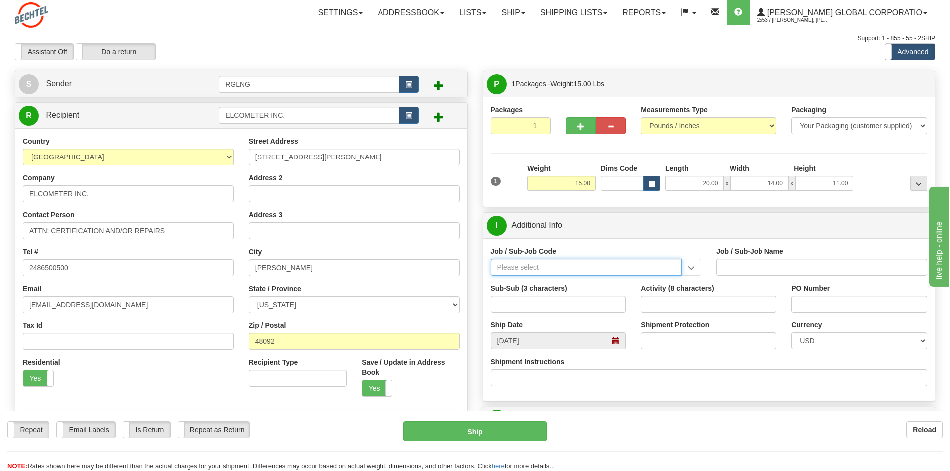
click at [583, 269] on input "Job / Sub-Job Code" at bounding box center [586, 267] width 191 height 17
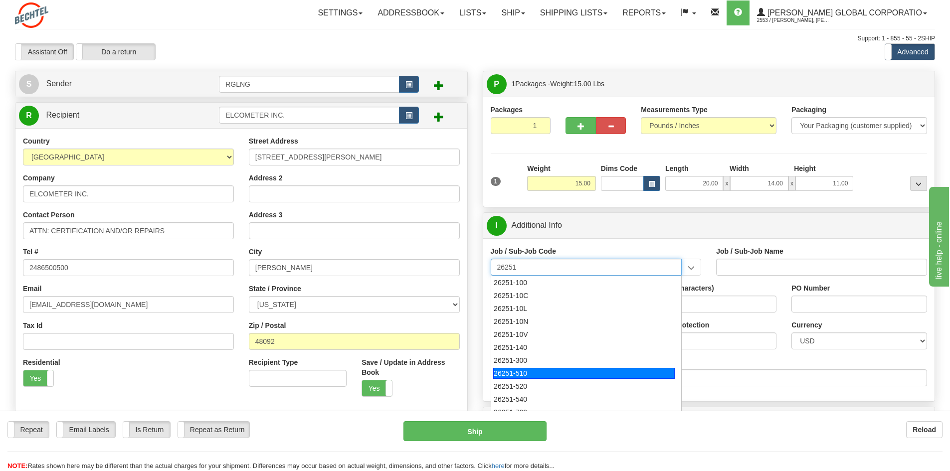
click at [528, 315] on div "26251-510" at bounding box center [583, 373] width 181 height 11
type input "26251-510"
type input "RIO GRANDE LNG TRAINS 1 & 2 - FNM LABOR AND [GEOGRAPHIC_DATA]"
type input "26251-510"
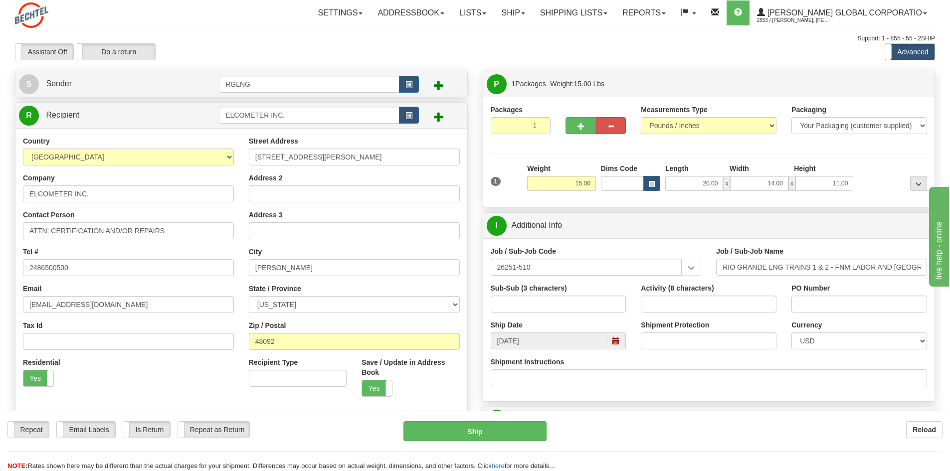
click at [673, 315] on div "Job / Sub-Job Code 26251-510 26251-100 26251-10C 26251-10L 26251-10N 26251-10V …" at bounding box center [709, 319] width 452 height 163
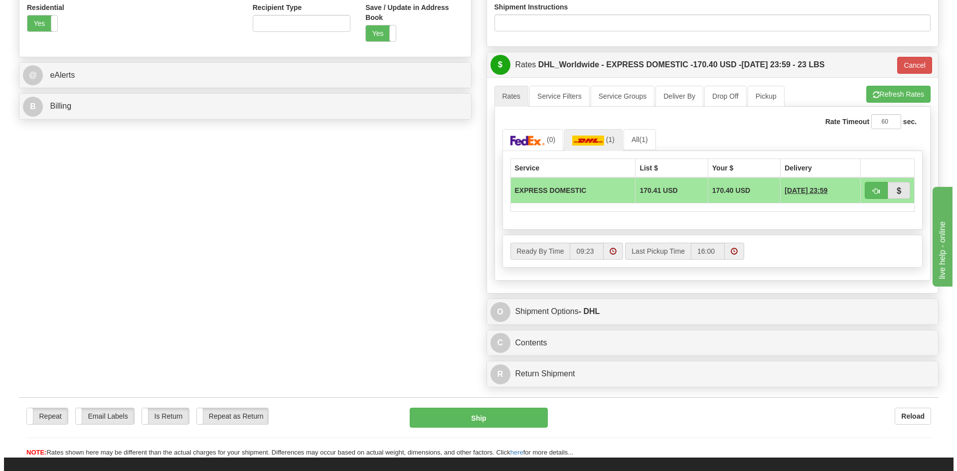
scroll to position [333, 0]
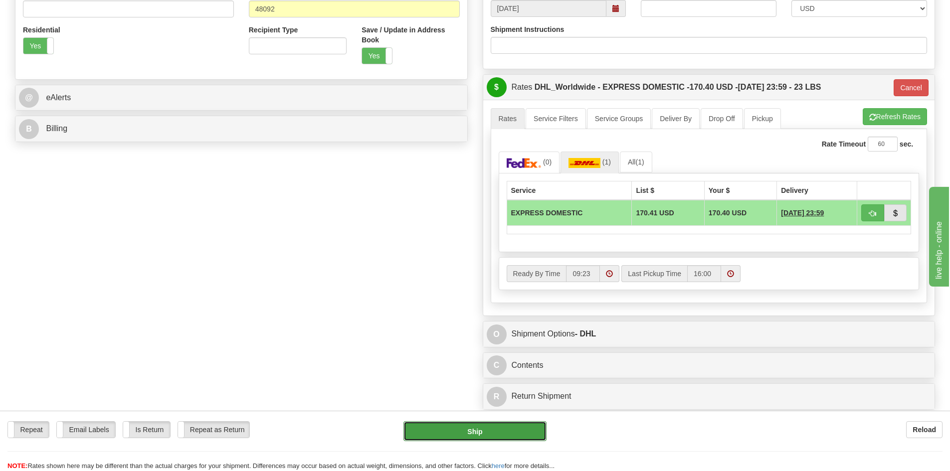
click at [536, 315] on button "Ship" at bounding box center [474, 431] width 143 height 20
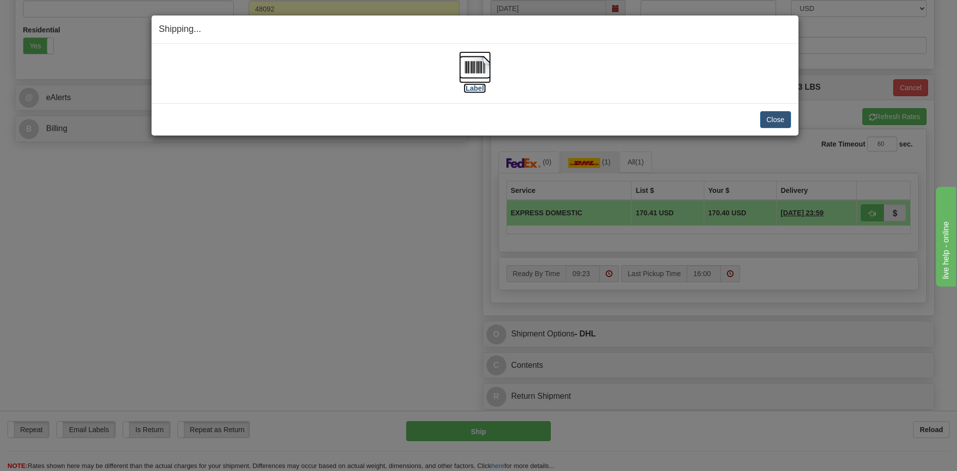
click at [481, 78] on img at bounding box center [475, 67] width 32 height 32
click at [673, 120] on button "Close" at bounding box center [775, 119] width 31 height 17
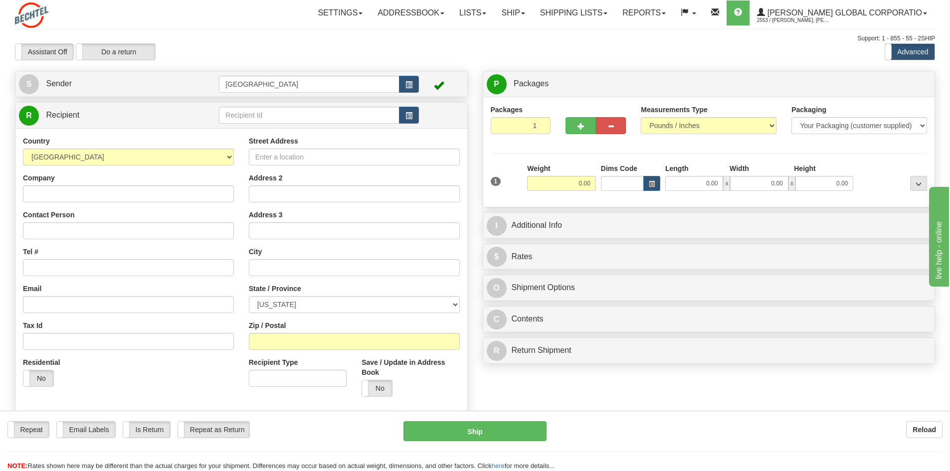
click at [657, 53] on div "Assistant On Assistant Off Do a return Do a return Previous Next Standard Advan…" at bounding box center [474, 51] width 935 height 17
click at [584, 100] on div "Packages 1 1 Measurements Type" at bounding box center [709, 152] width 452 height 110
